Goal: Task Accomplishment & Management: Manage account settings

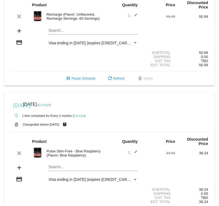
scroll to position [191, 0]
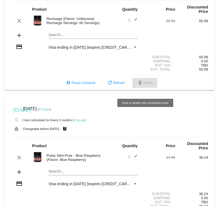
click at [147, 85] on span "delete Delete" at bounding box center [145, 83] width 16 height 4
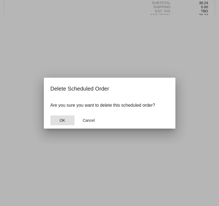
click at [67, 118] on button "OK" at bounding box center [62, 121] width 24 height 10
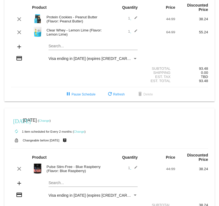
scroll to position [51, 0]
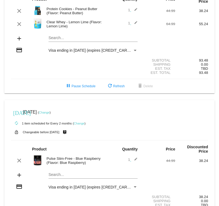
click at [50, 113] on link "Change" at bounding box center [44, 112] width 11 height 3
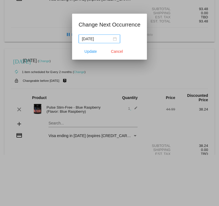
click at [109, 39] on div "[DATE]" at bounding box center [99, 39] width 35 height 6
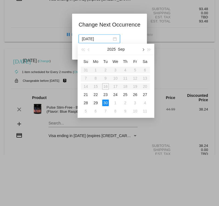
click at [144, 51] on button "button" at bounding box center [143, 49] width 6 height 11
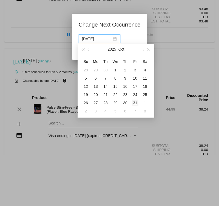
click at [135, 103] on div "31" at bounding box center [135, 103] width 7 height 7
type input "[DATE]"
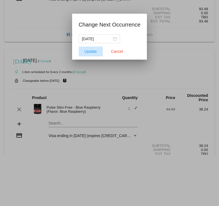
click at [91, 48] on button "Update" at bounding box center [91, 52] width 24 height 10
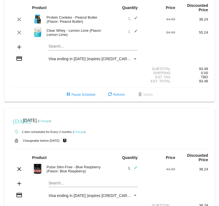
scroll to position [0, 0]
